Goal: Task Accomplishment & Management: Manage account settings

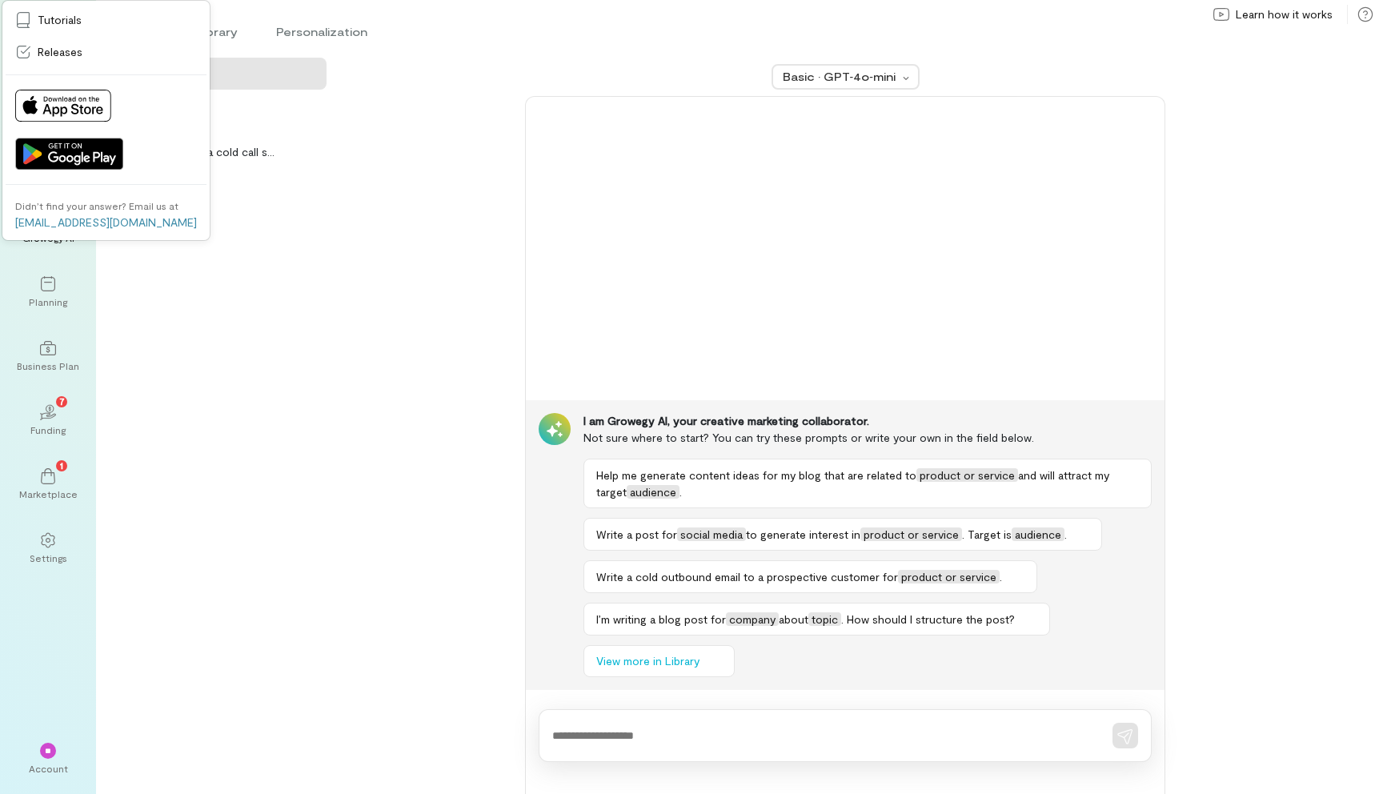
click at [167, 299] on div "Help write a cold call script for helping guide a…" at bounding box center [221, 464] width 218 height 659
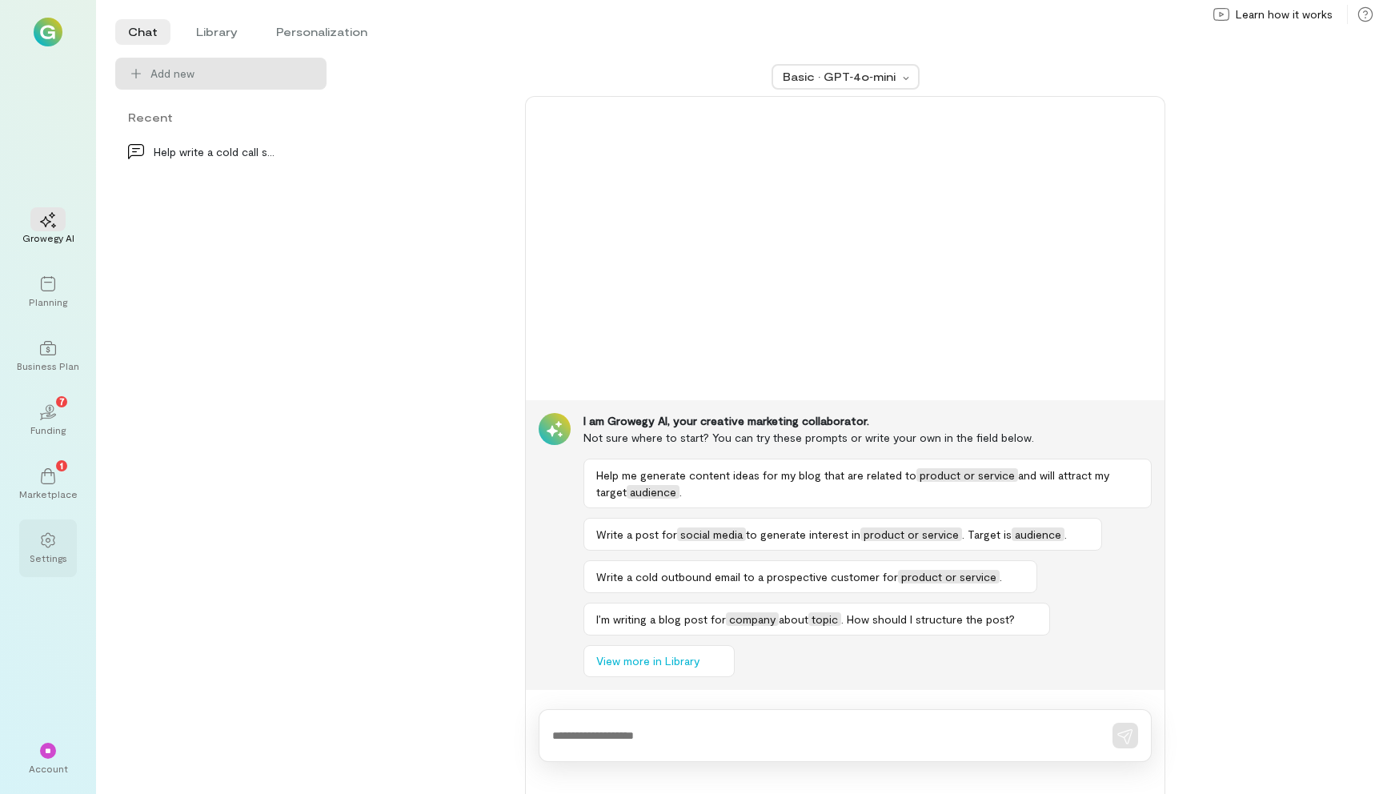
click at [40, 550] on div at bounding box center [47, 540] width 35 height 24
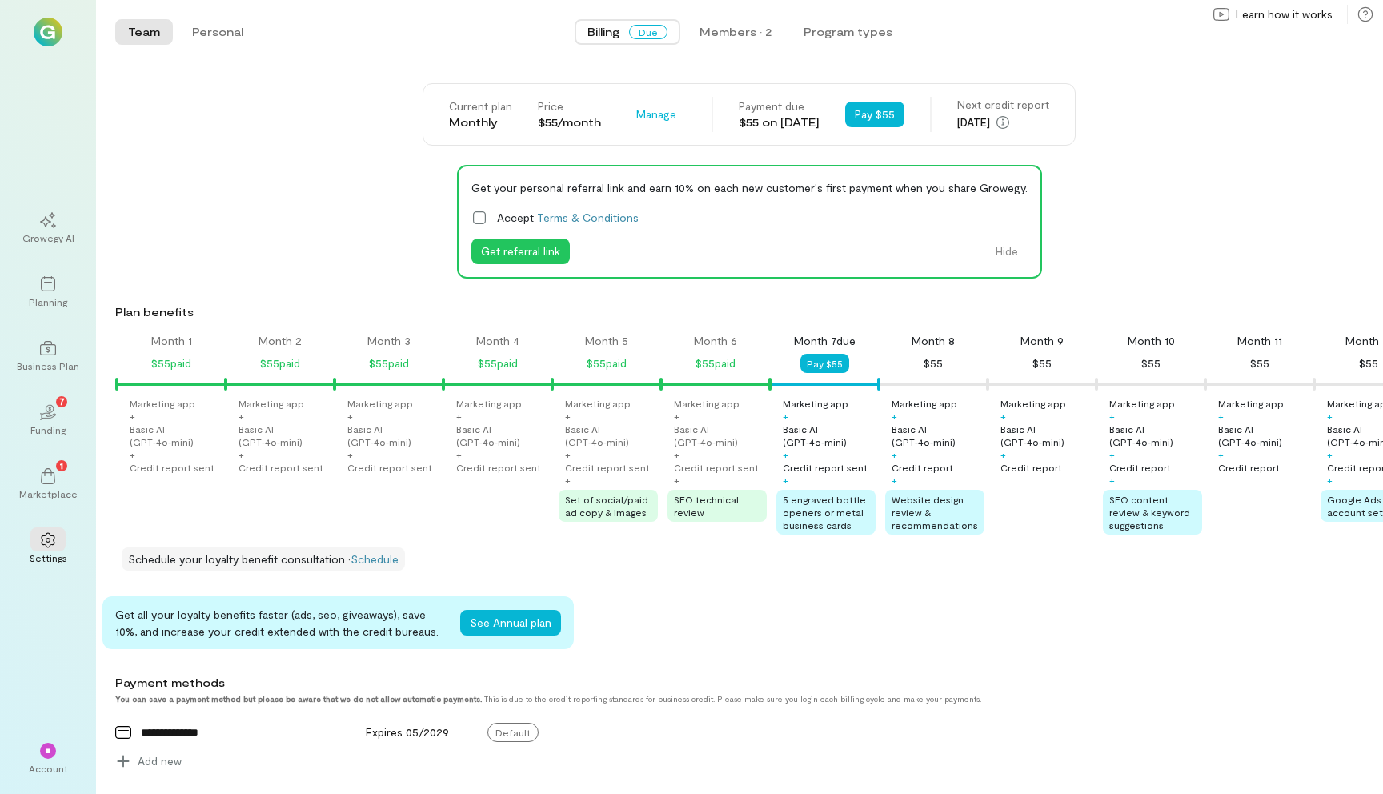
scroll to position [0, 141]
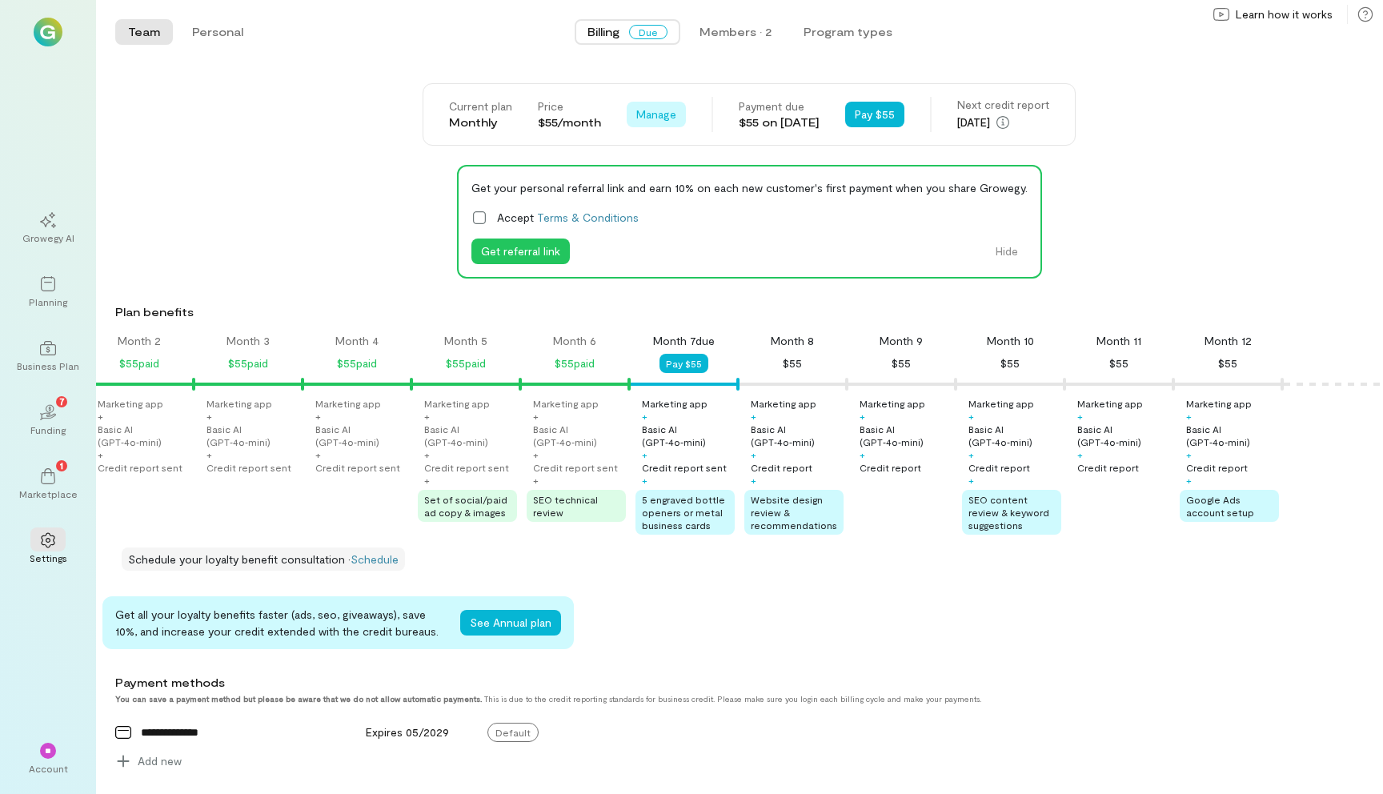
click at [648, 118] on span "Manage" at bounding box center [656, 114] width 40 height 16
click at [670, 183] on span "Cancel plan" at bounding box center [692, 181] width 59 height 16
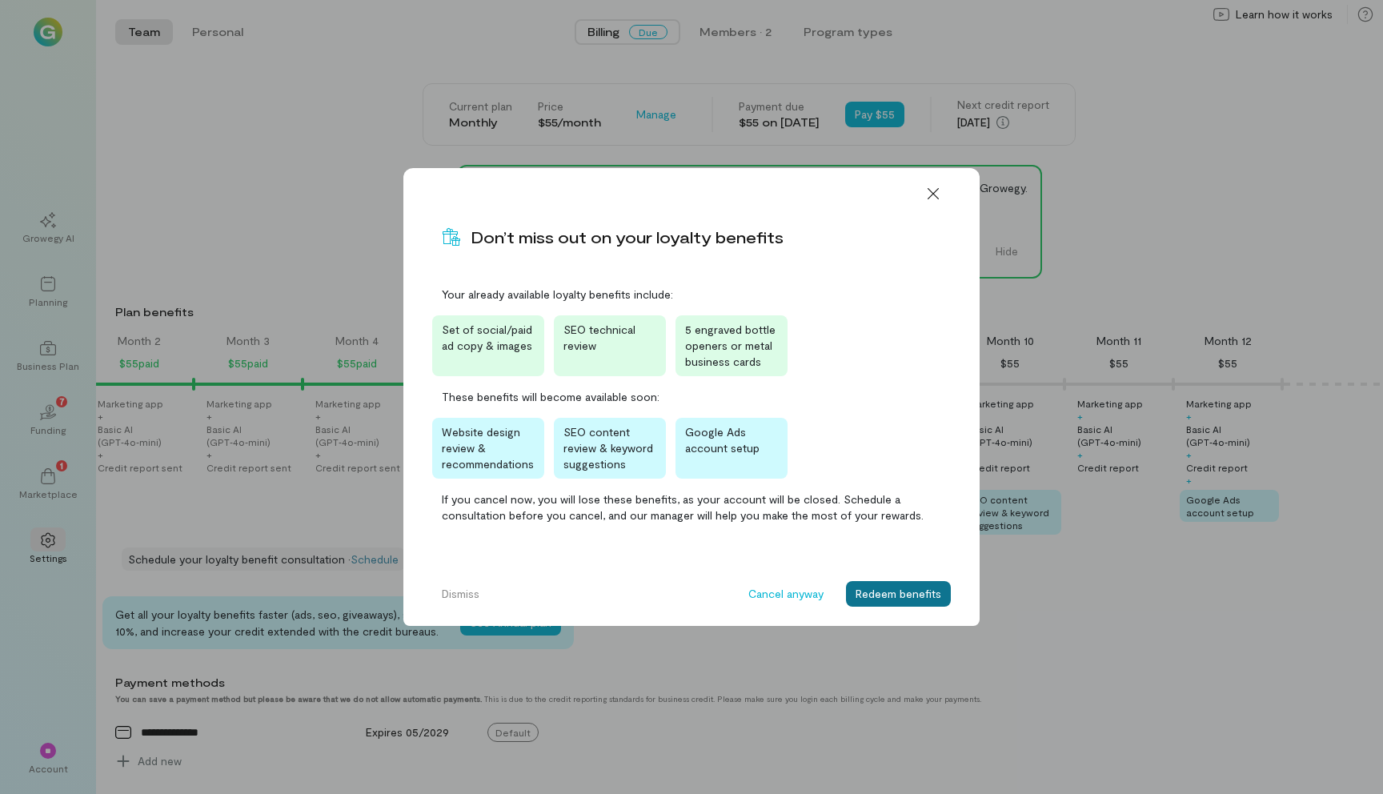
click at [921, 597] on button "Redeem benefits" at bounding box center [898, 594] width 105 height 26
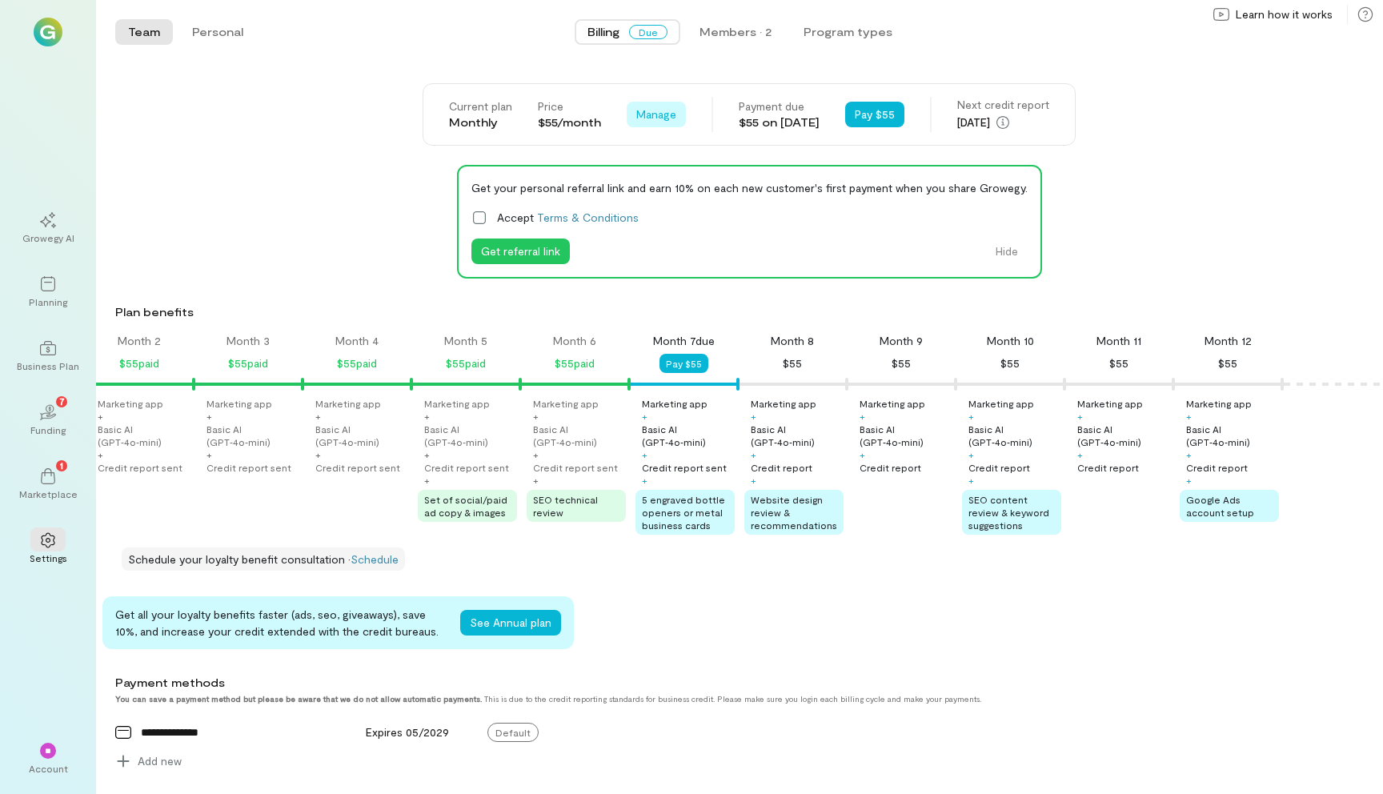
click at [636, 117] on span "Manage" at bounding box center [656, 114] width 40 height 16
click at [663, 183] on span "Cancel plan" at bounding box center [692, 181] width 59 height 16
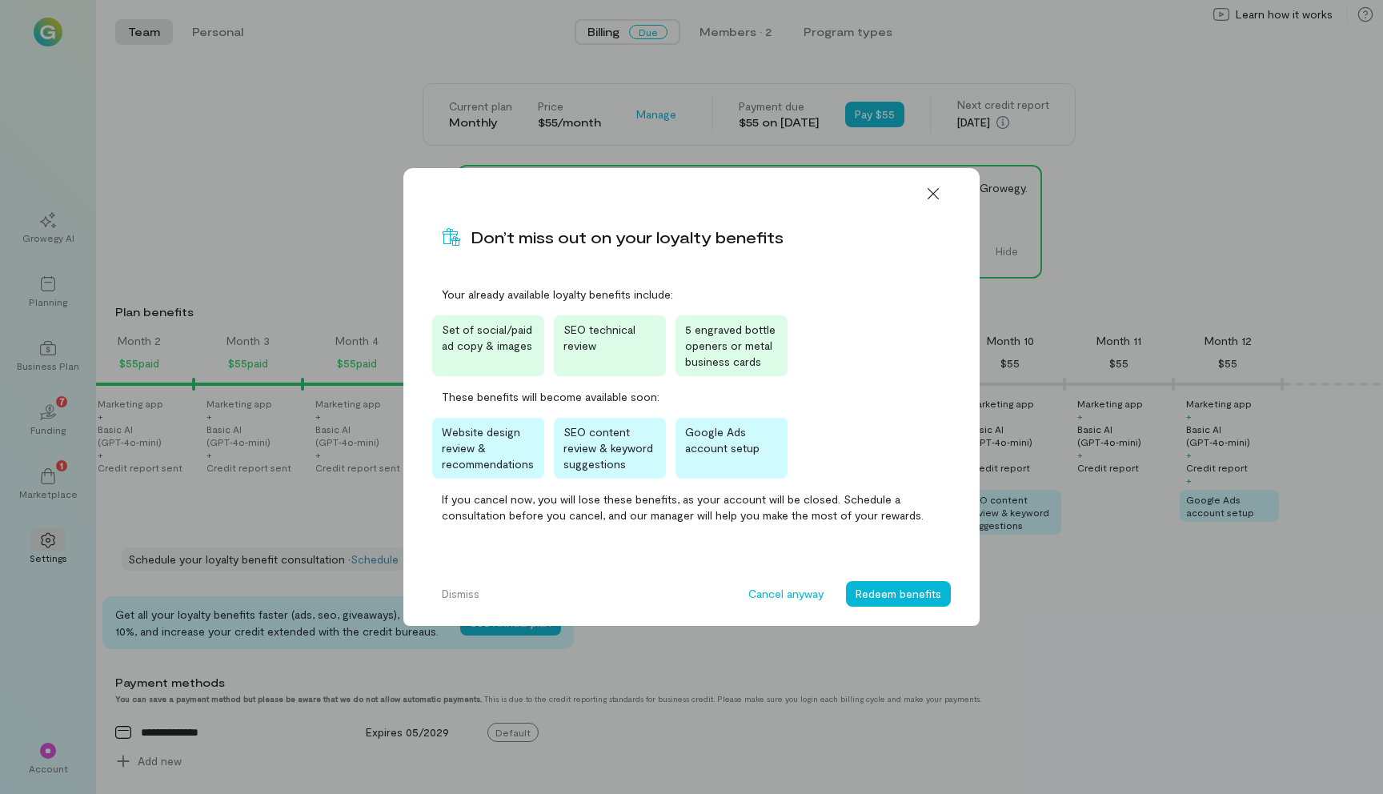
click at [724, 343] on span "5 engraved bottle openers or metal business cards" at bounding box center [730, 346] width 90 height 46
click at [874, 599] on button "Redeem benefits" at bounding box center [898, 594] width 105 height 26
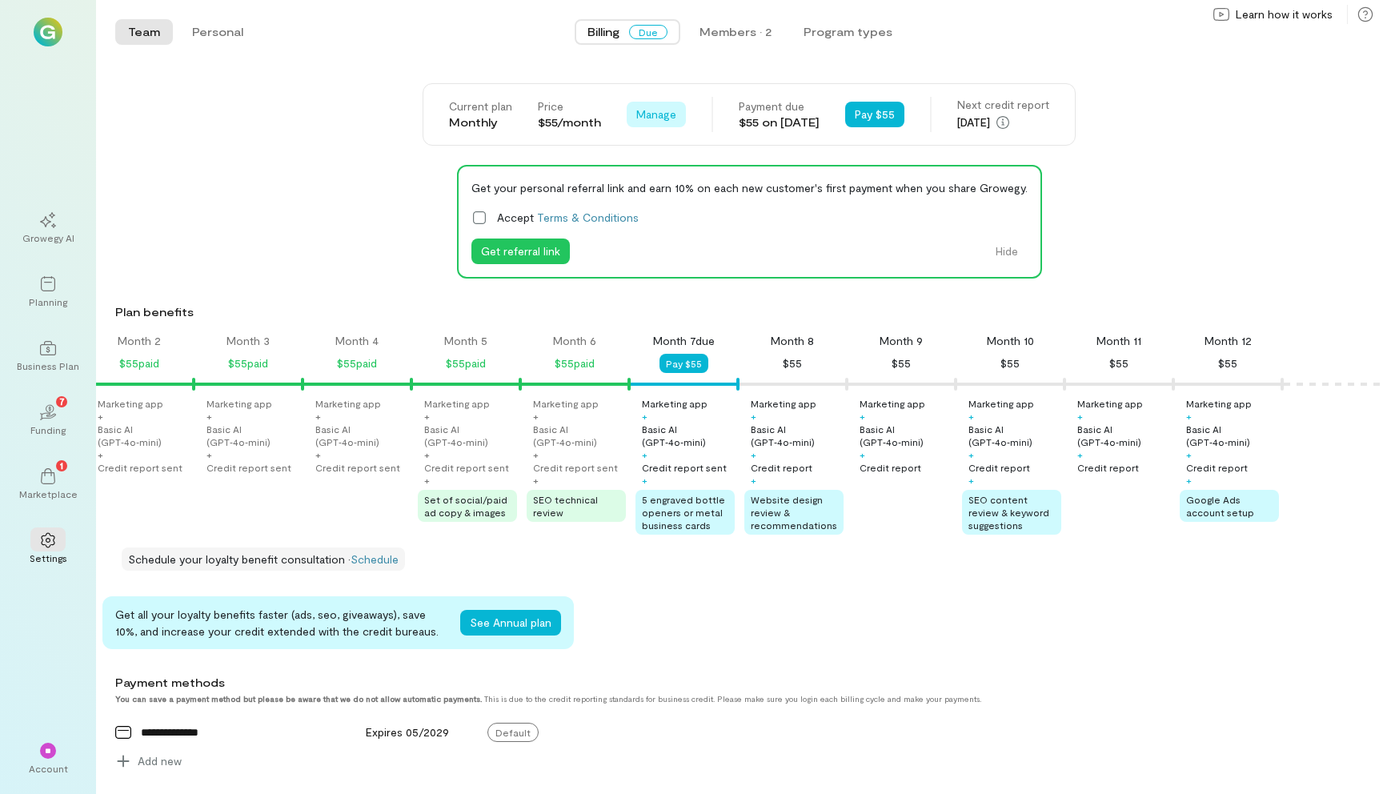
click at [652, 114] on span "Manage" at bounding box center [656, 114] width 40 height 16
click at [663, 186] on span "Cancel plan" at bounding box center [692, 181] width 59 height 16
